Goal: Information Seeking & Learning: Learn about a topic

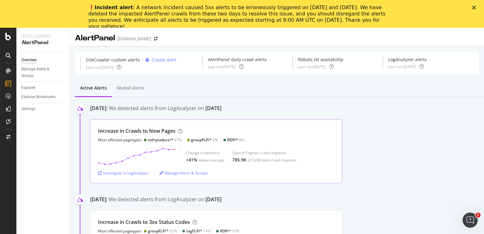
scroll to position [63, 0]
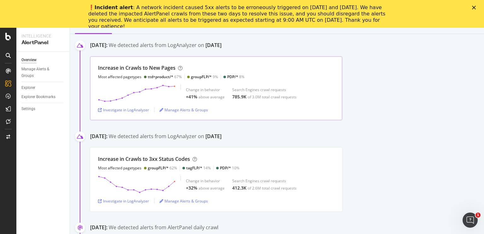
click at [175, 75] on div at bounding box center [136, 93] width 77 height 18
click at [158, 64] on div "Increase in [GEOGRAPHIC_DATA] to New Pages Most affected pagetypes ttd+product/…" at bounding box center [216, 88] width 252 height 64
click at [128, 75] on div "Investigate in LogAnalyzer" at bounding box center [123, 109] width 51 height 5
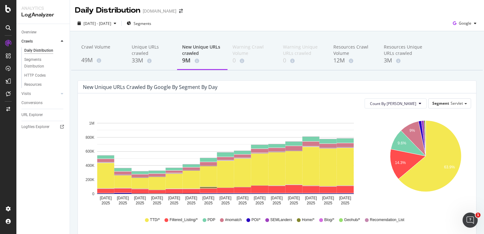
click at [256, 25] on div "[DATE] - [DATE] Segments Google" at bounding box center [277, 24] width 414 height 13
drag, startPoint x: 259, startPoint y: 18, endPoint x: 196, endPoint y: 171, distance: 165.0
click at [259, 18] on div "[DATE] - [DATE] Segments Google" at bounding box center [277, 24] width 414 height 13
